Goal: Information Seeking & Learning: Find specific fact

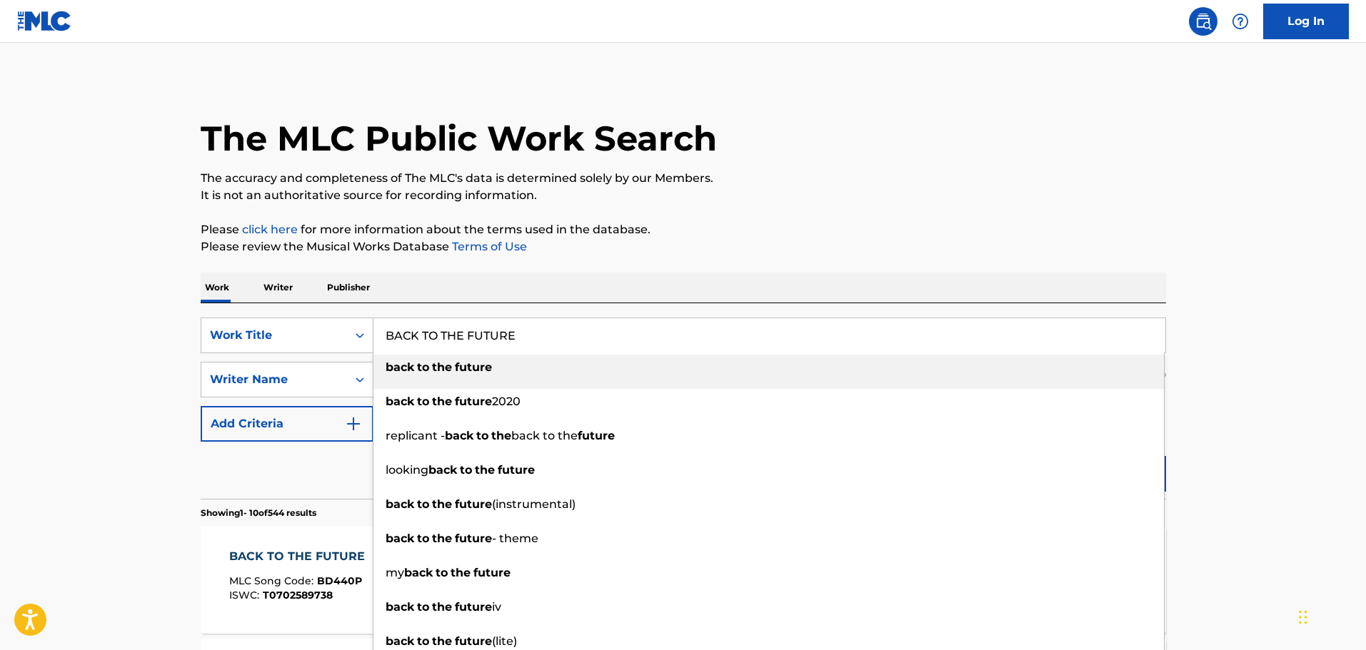
drag, startPoint x: 537, startPoint y: 341, endPoint x: 383, endPoint y: 338, distance: 154.2
click at [383, 338] on input "BACK TO THE FUTURE" at bounding box center [769, 335] width 792 height 34
paste input "I'm So Real"
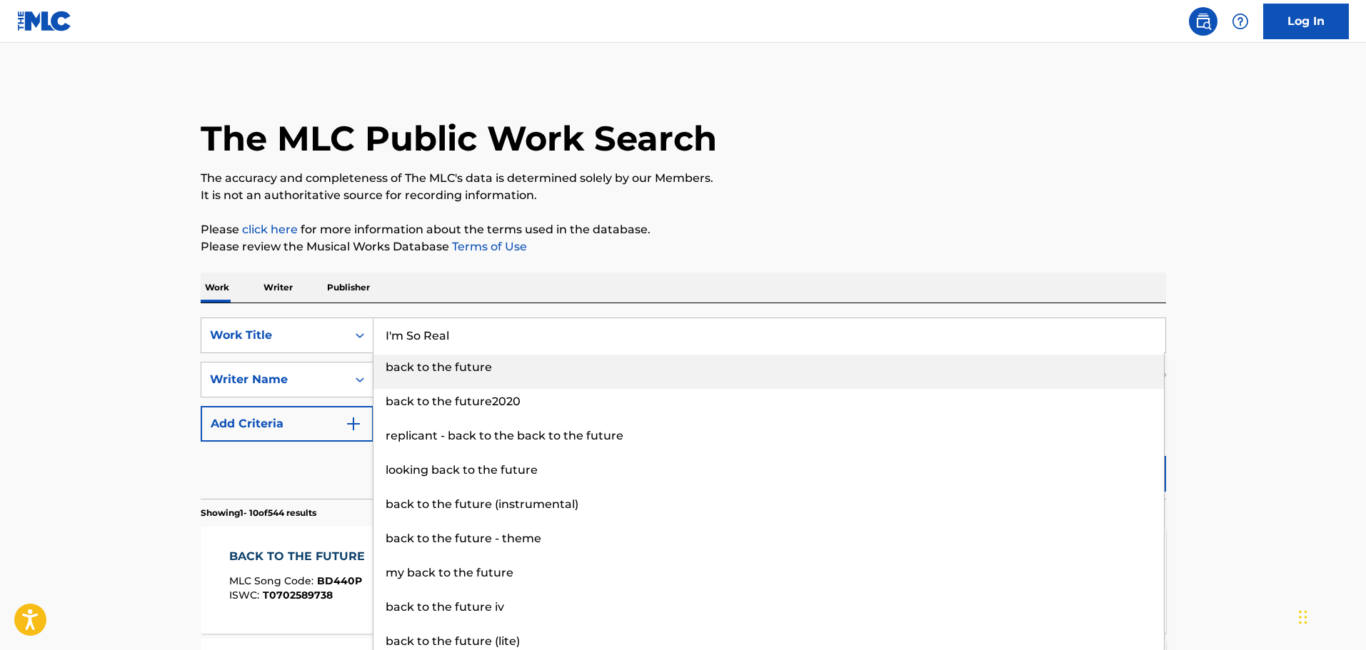
type input "I'm So Real"
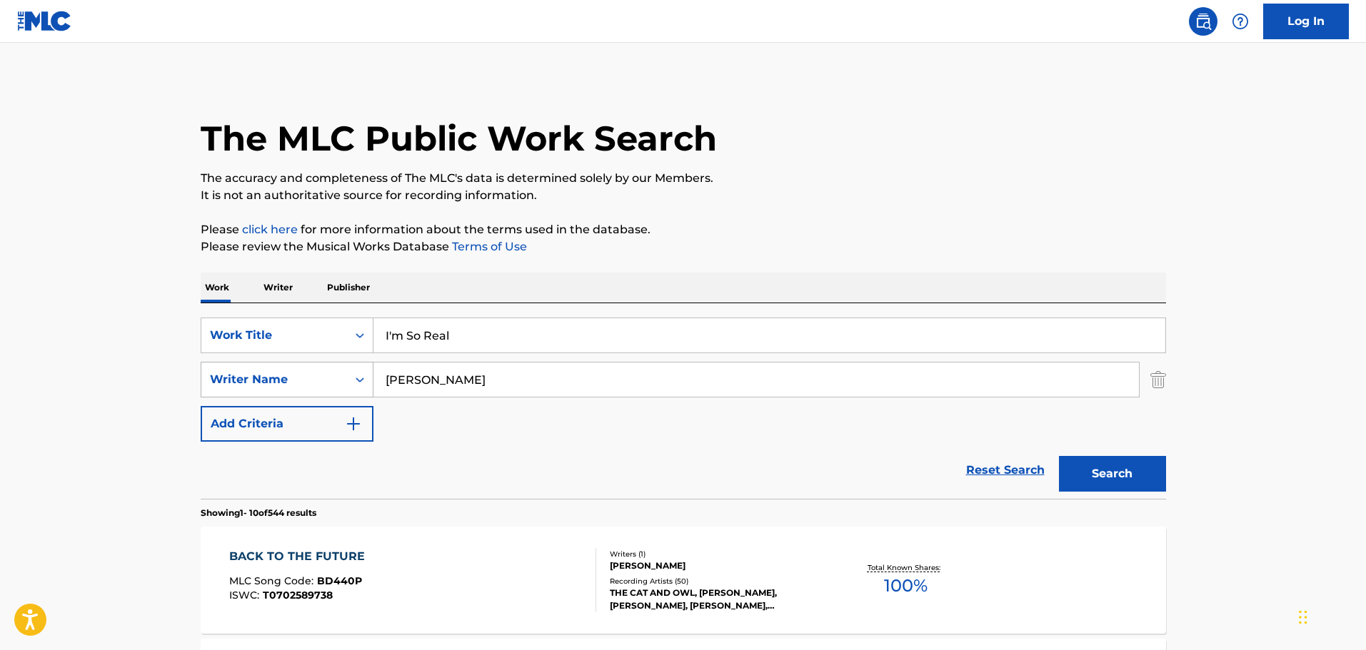
drag, startPoint x: 495, startPoint y: 376, endPoint x: 313, endPoint y: 376, distance: 182.1
click at [313, 376] on div "SearchWithCriteria7fad1fb4-d114-4828-9fdf-1a17e854cd91 Writer Name [PERSON_NAME]" at bounding box center [683, 380] width 965 height 36
paste input "[PERSON_NAME]"
click at [1138, 490] on button "Search" at bounding box center [1112, 474] width 107 height 36
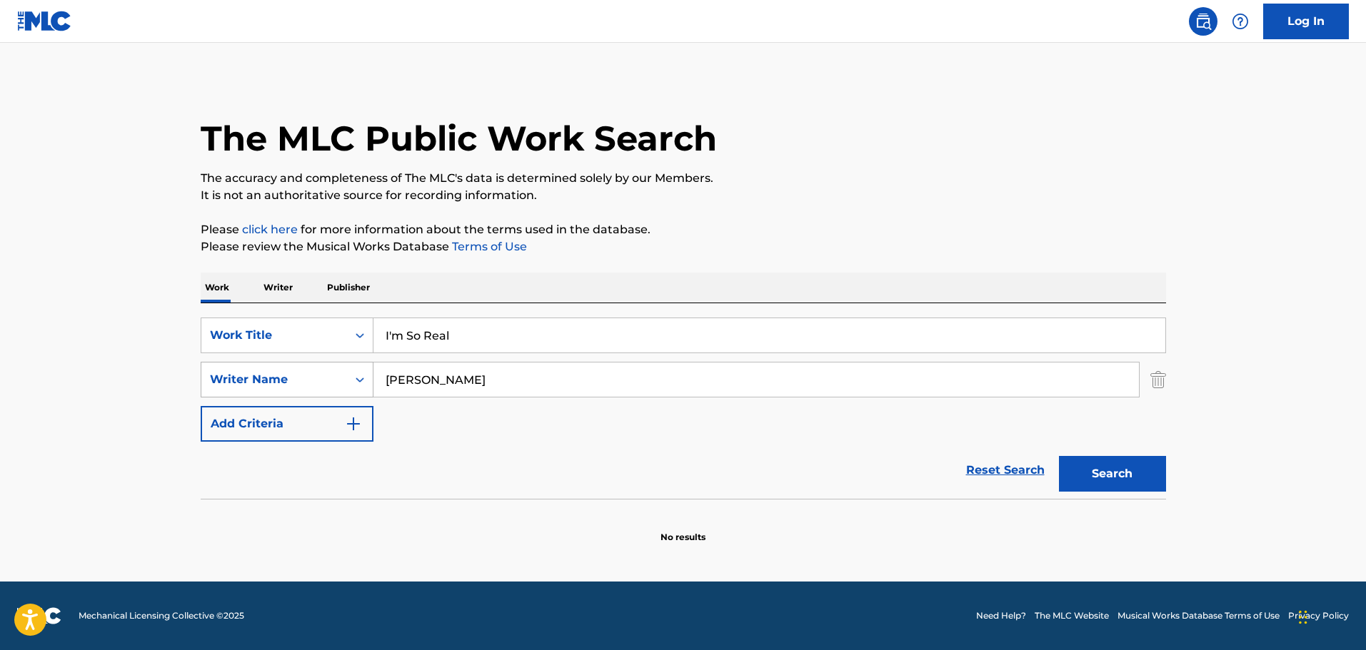
drag, startPoint x: 620, startPoint y: 376, endPoint x: 254, endPoint y: 383, distance: 365.6
click at [251, 381] on div "SearchWithCriteria7fad1fb4-d114-4828-9fdf-1a17e854cd91 Writer Name [PERSON_NAME]" at bounding box center [683, 380] width 965 height 36
paste input "[PERSON_NAME]"
type input "[PERSON_NAME]"
click at [1119, 478] on button "Search" at bounding box center [1112, 474] width 107 height 36
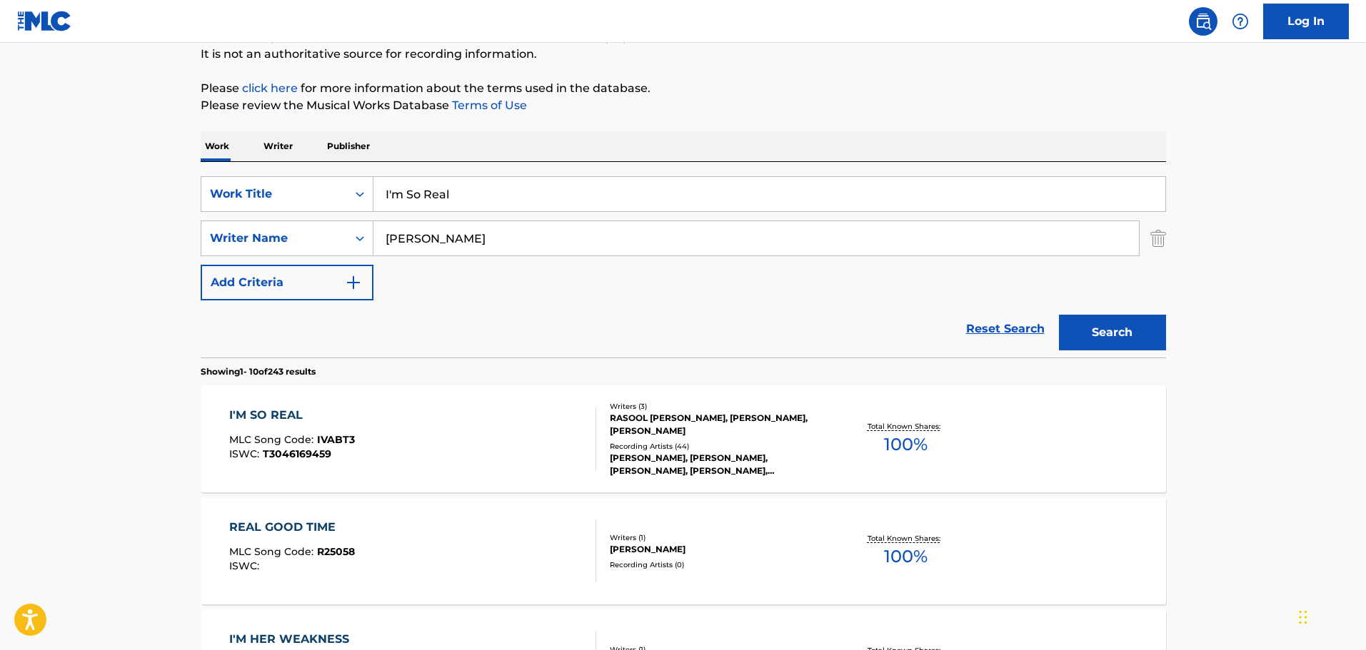
scroll to position [143, 0]
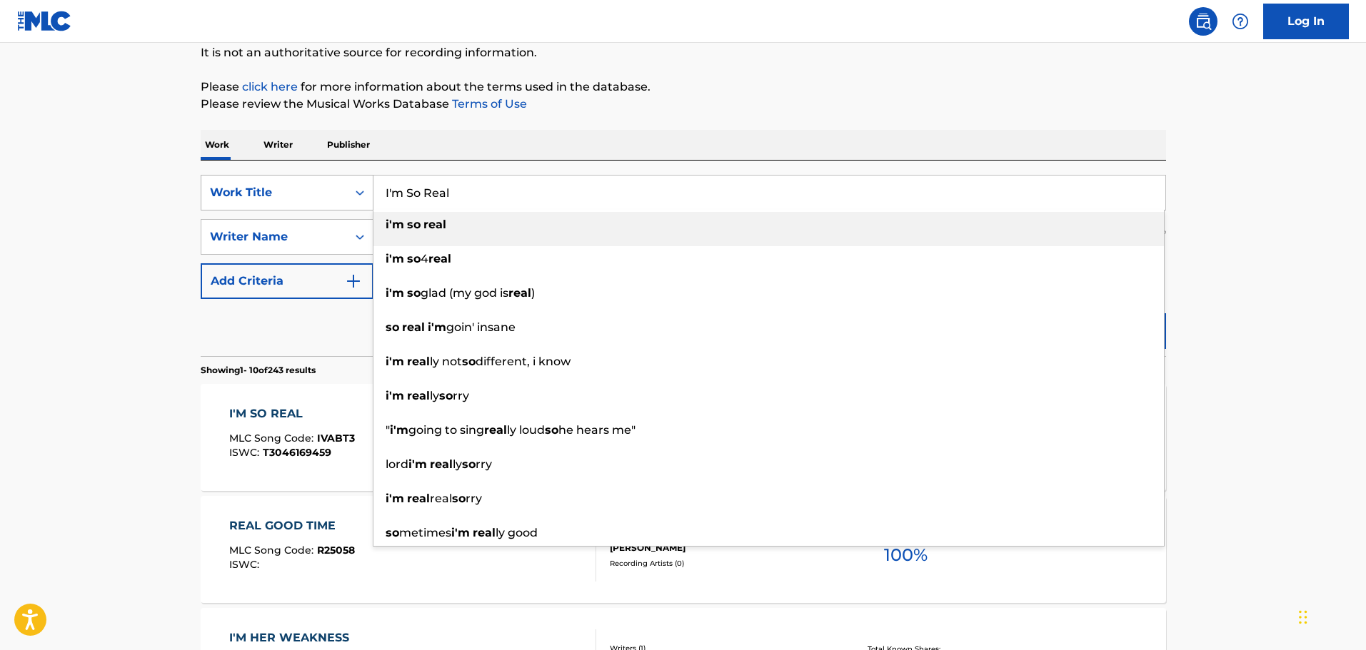
drag, startPoint x: 461, startPoint y: 193, endPoint x: 318, endPoint y: 193, distance: 142.1
click at [318, 193] on div "SearchWithCriteria3ddcb6bb-75d0-43c0-87c6-d680858b7774 Work Title I'm So Real i…" at bounding box center [683, 193] width 965 height 36
paste input "[PERSON_NAME], [PERSON_NAME] AND THE TREES"
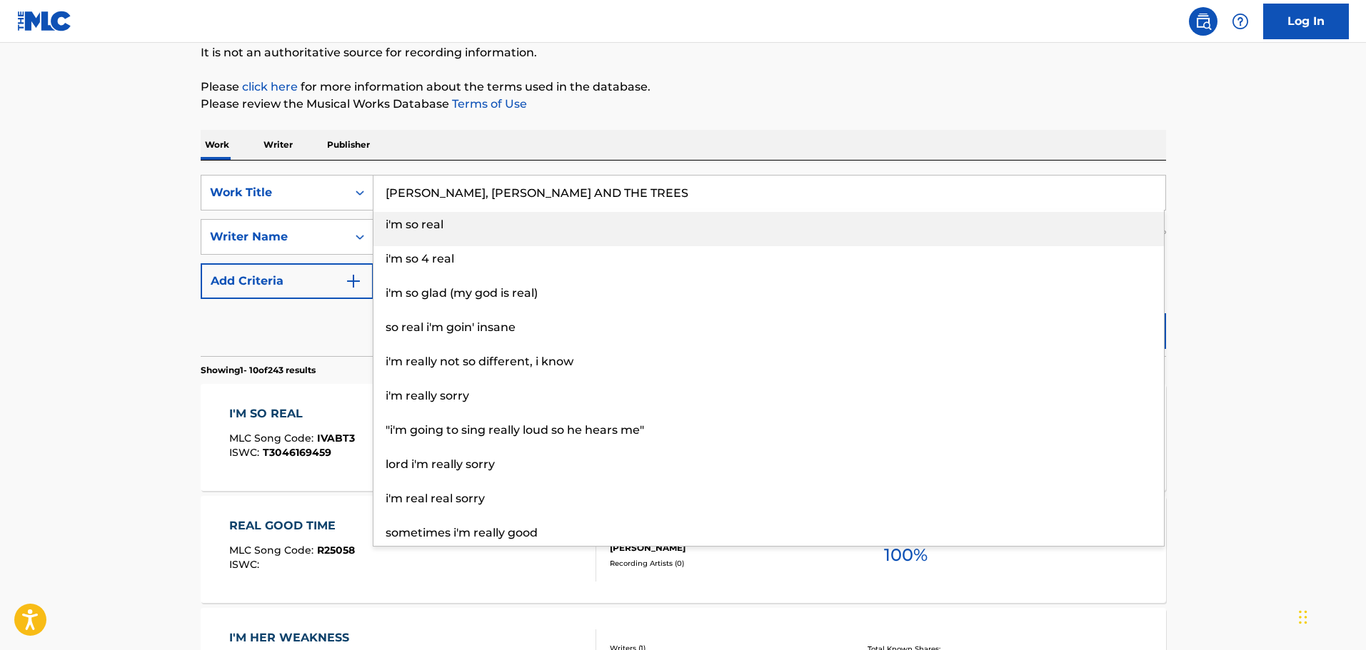
type input "[PERSON_NAME], [PERSON_NAME] AND THE TREES"
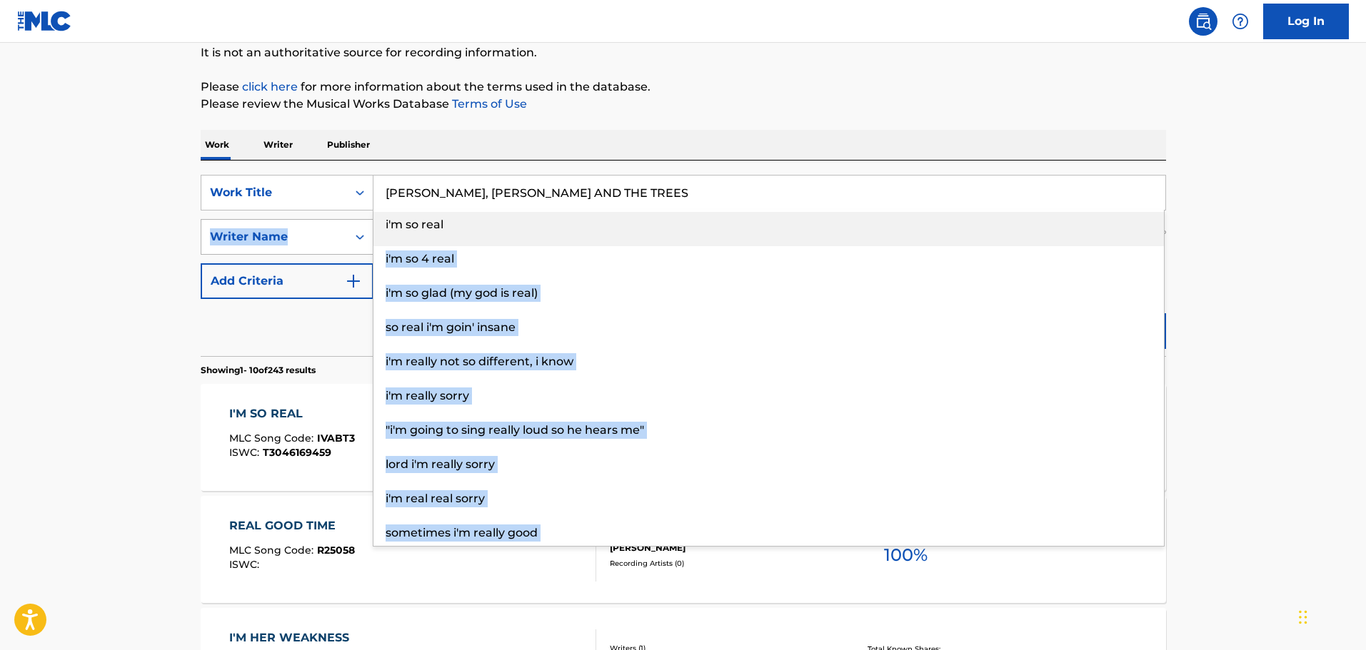
click at [361, 240] on div "SearchWithCriteria3ddcb6bb-75d0-43c0-87c6-d680858b7774 Work Title [PERSON_NAME]…" at bounding box center [683, 237] width 965 height 124
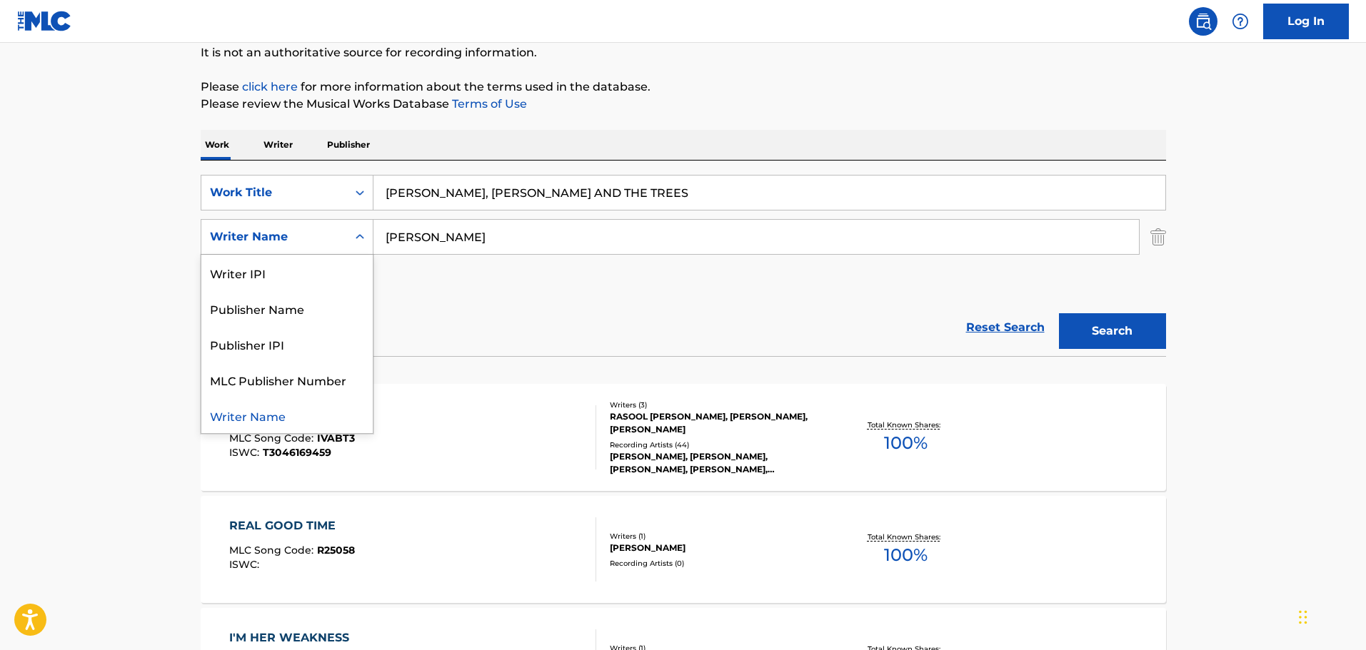
click at [360, 240] on icon "Search Form" at bounding box center [360, 237] width 14 height 14
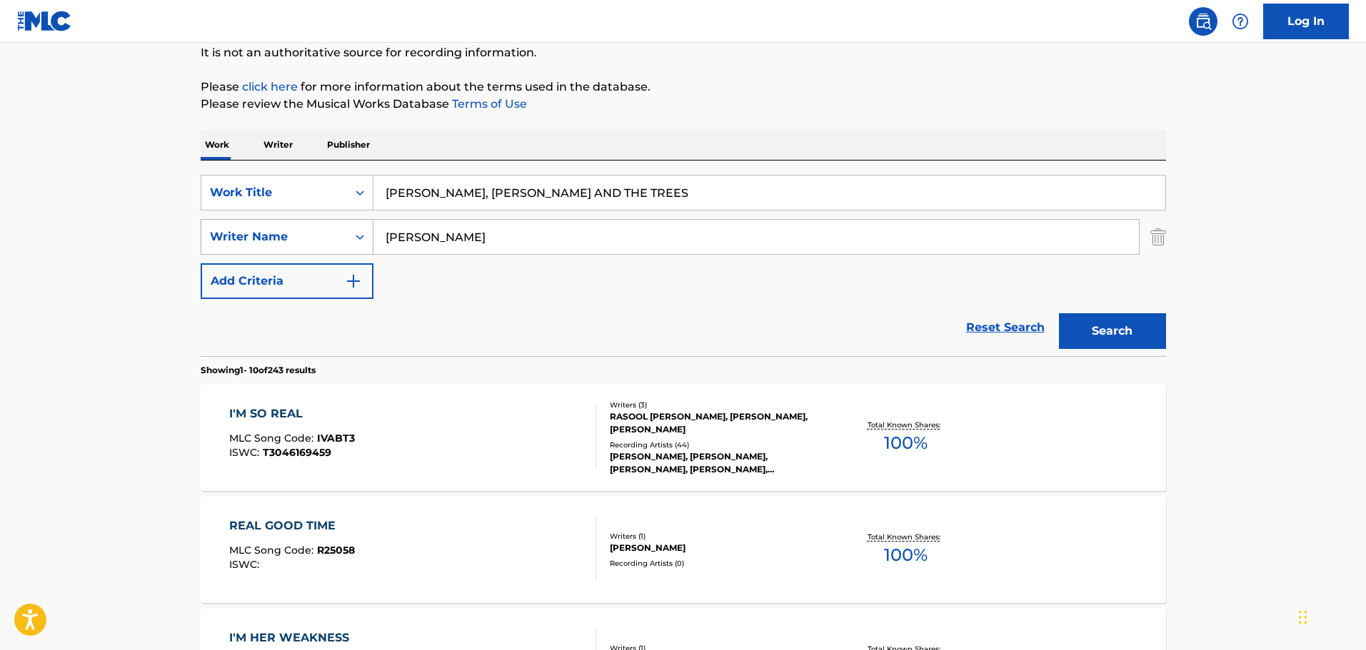
drag, startPoint x: 483, startPoint y: 247, endPoint x: 307, endPoint y: 247, distance: 175.6
click at [307, 247] on div "SearchWithCriteria7fad1fb4-d114-4828-9fdf-1a17e854cd91 Writer Name [PERSON_NAME]" at bounding box center [683, 237] width 965 height 36
paste input "[PERSON_NAME] [PERSON_NAME]"
type input "[PERSON_NAME] [PERSON_NAME]"
click at [1122, 327] on button "Search" at bounding box center [1112, 331] width 107 height 36
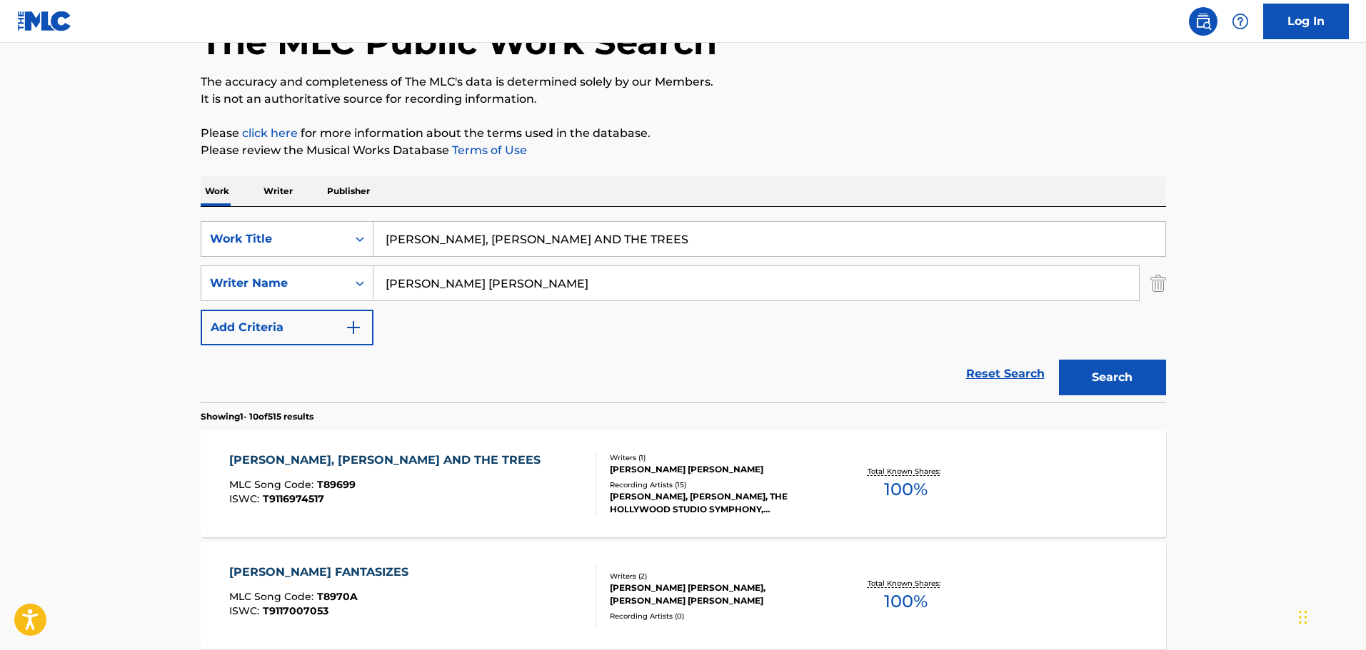
scroll to position [71, 0]
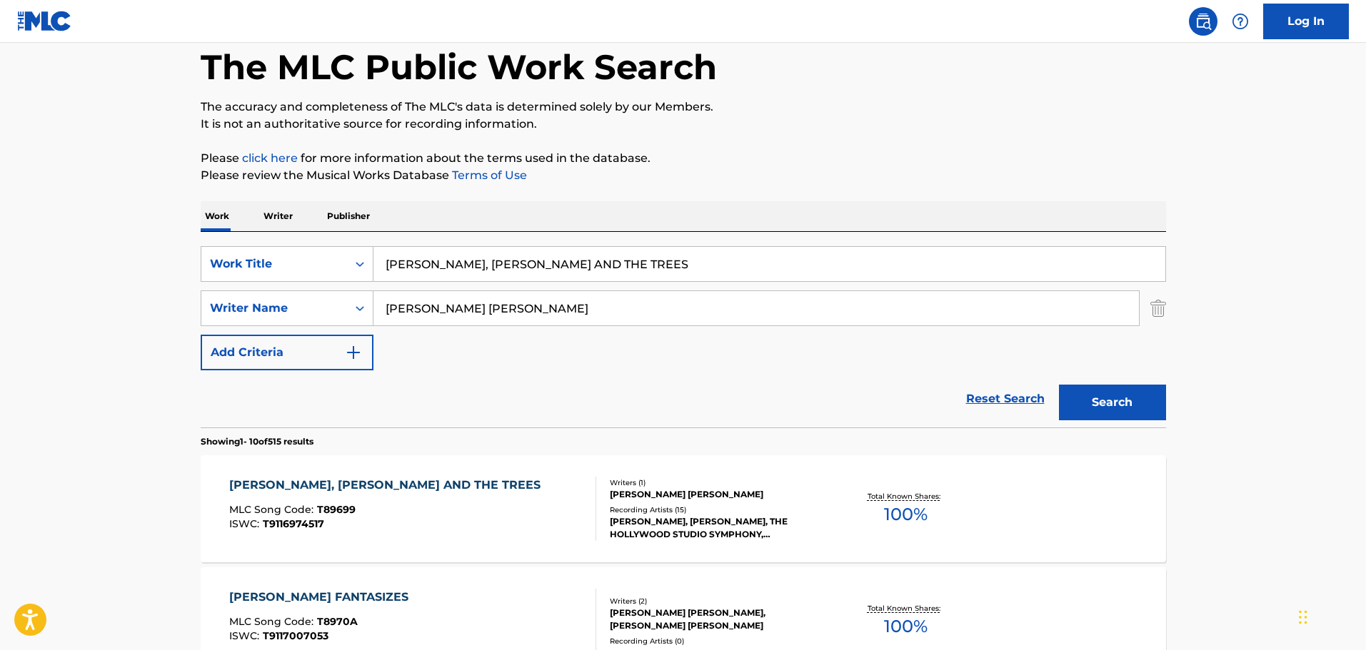
click at [682, 500] on div "[PERSON_NAME] [PERSON_NAME]" at bounding box center [718, 494] width 216 height 13
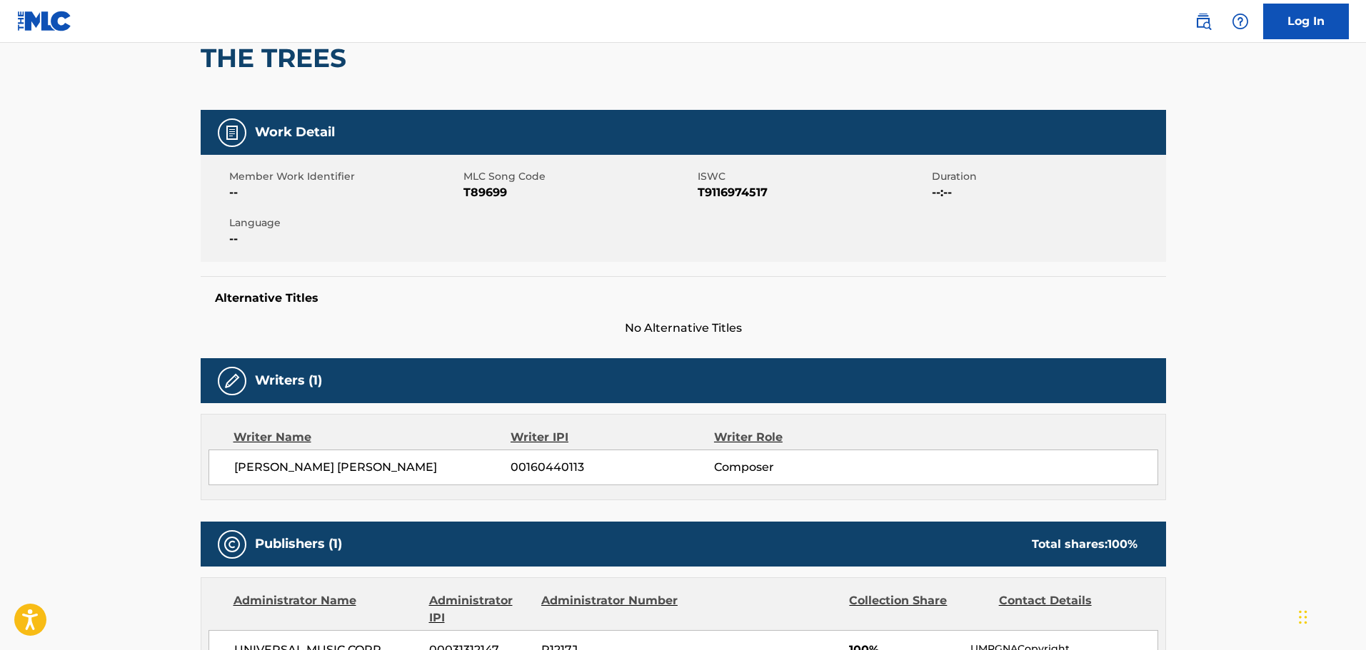
scroll to position [143, 0]
